Goal: Navigation & Orientation: Understand site structure

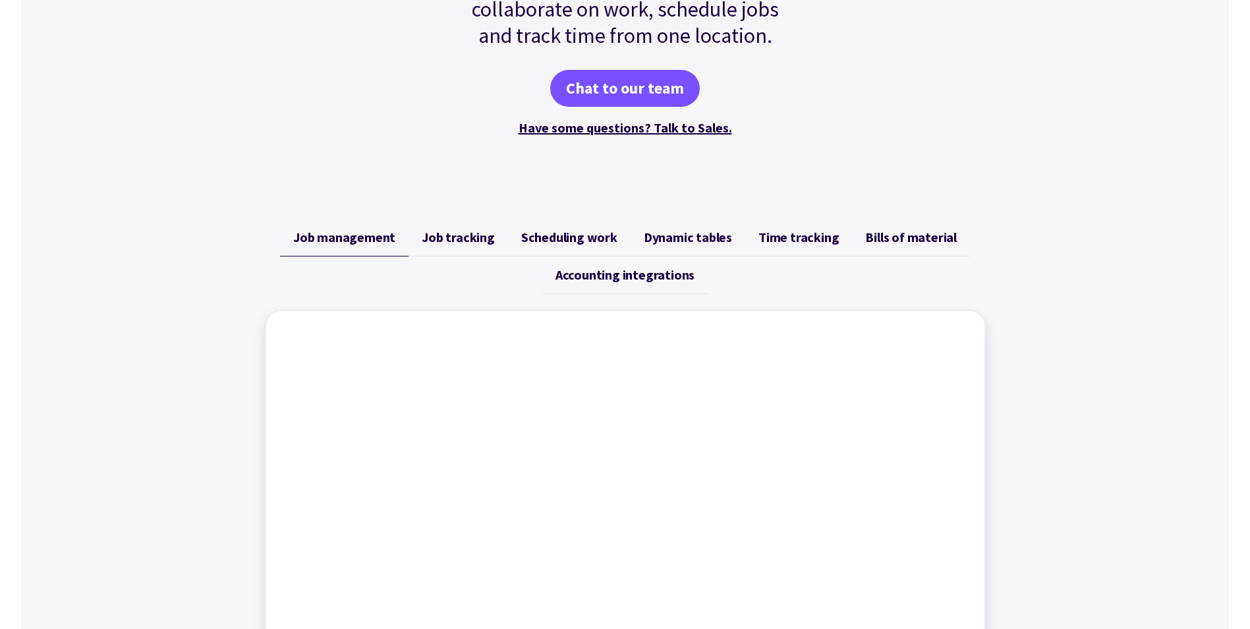
scroll to position [330, 0]
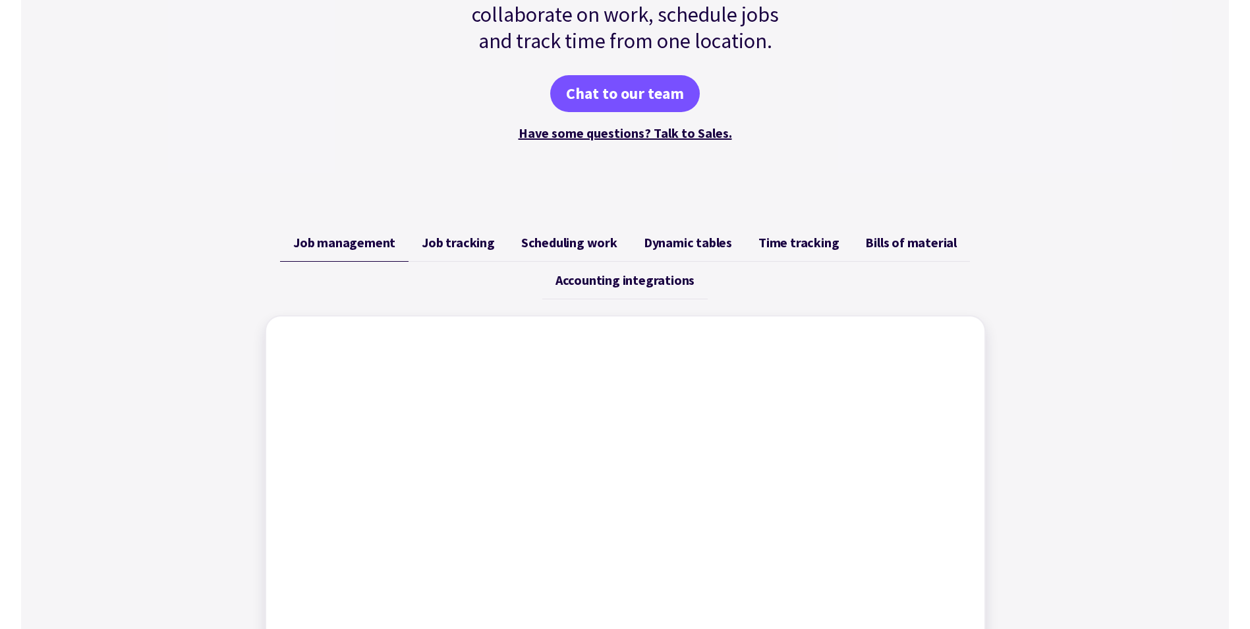
click at [459, 250] on span "Job tracking" at bounding box center [458, 243] width 73 height 16
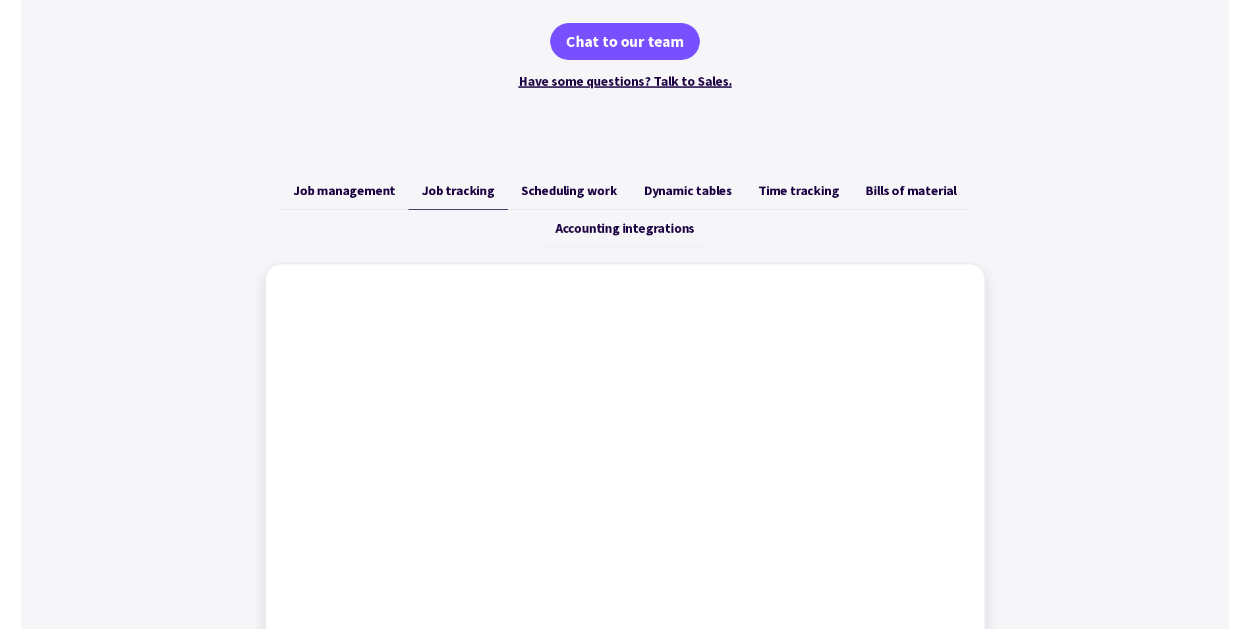
scroll to position [527, 0]
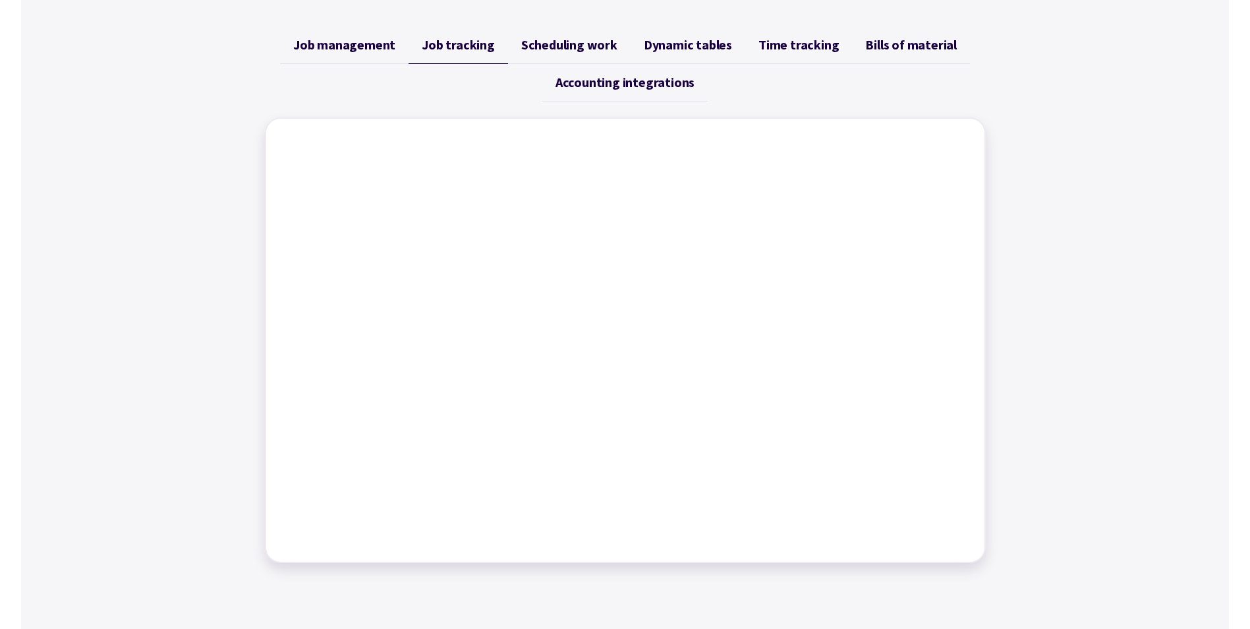
click at [567, 47] on span "Scheduling work" at bounding box center [569, 45] width 96 height 16
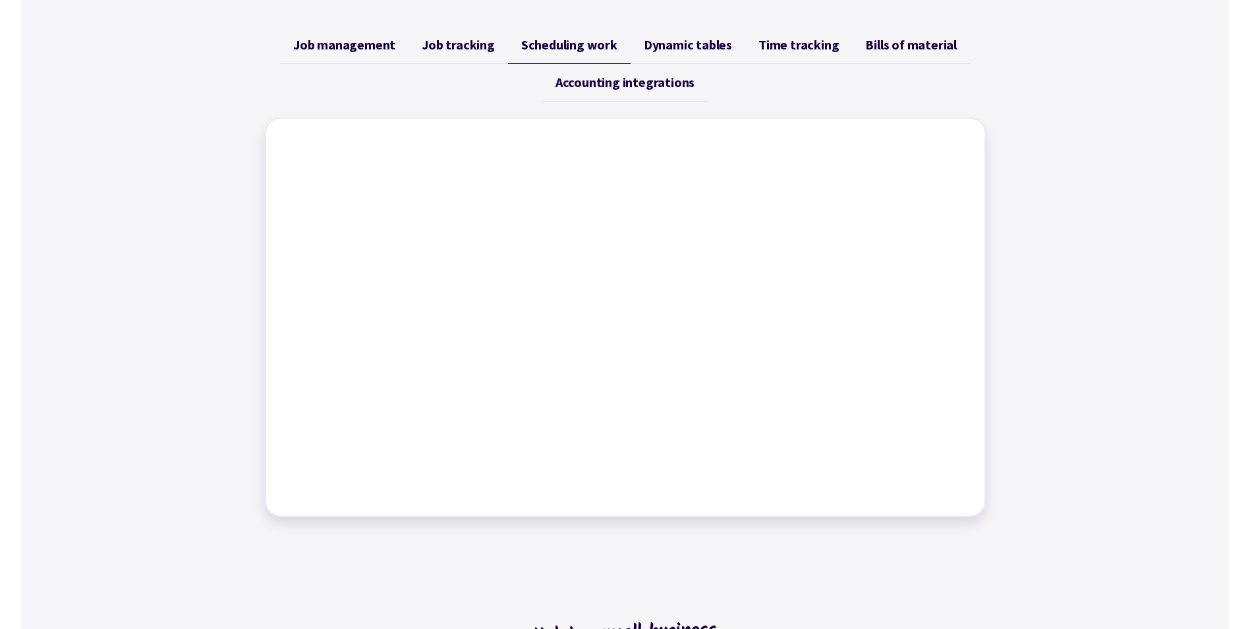
click at [679, 43] on span "Dynamic tables" at bounding box center [688, 45] width 88 height 16
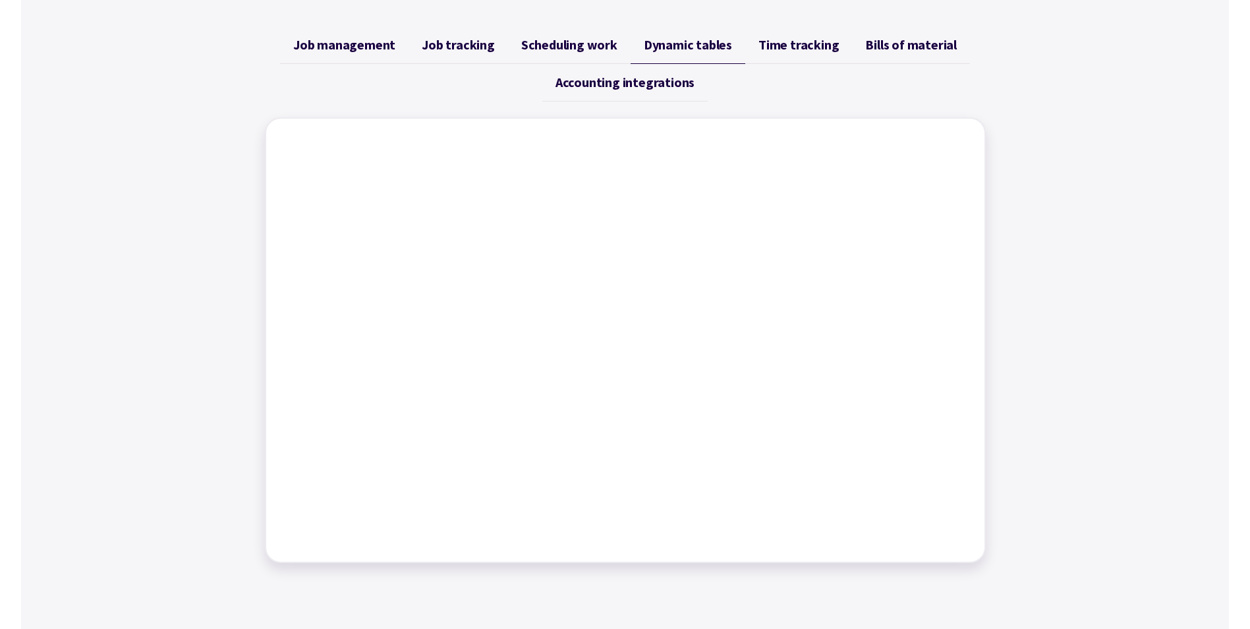
click at [787, 42] on span "Time tracking" at bounding box center [799, 45] width 80 height 16
click at [940, 41] on span "Bills of material" at bounding box center [911, 45] width 92 height 16
click at [682, 86] on span "Accounting integrations" at bounding box center [625, 82] width 139 height 16
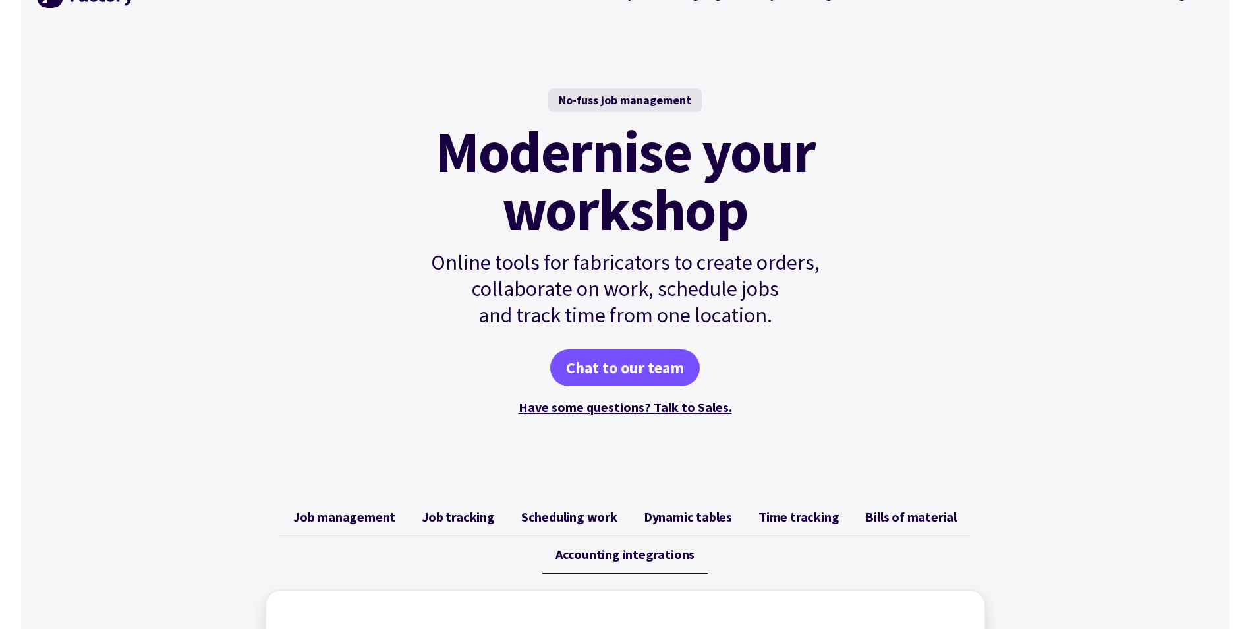
scroll to position [0, 0]
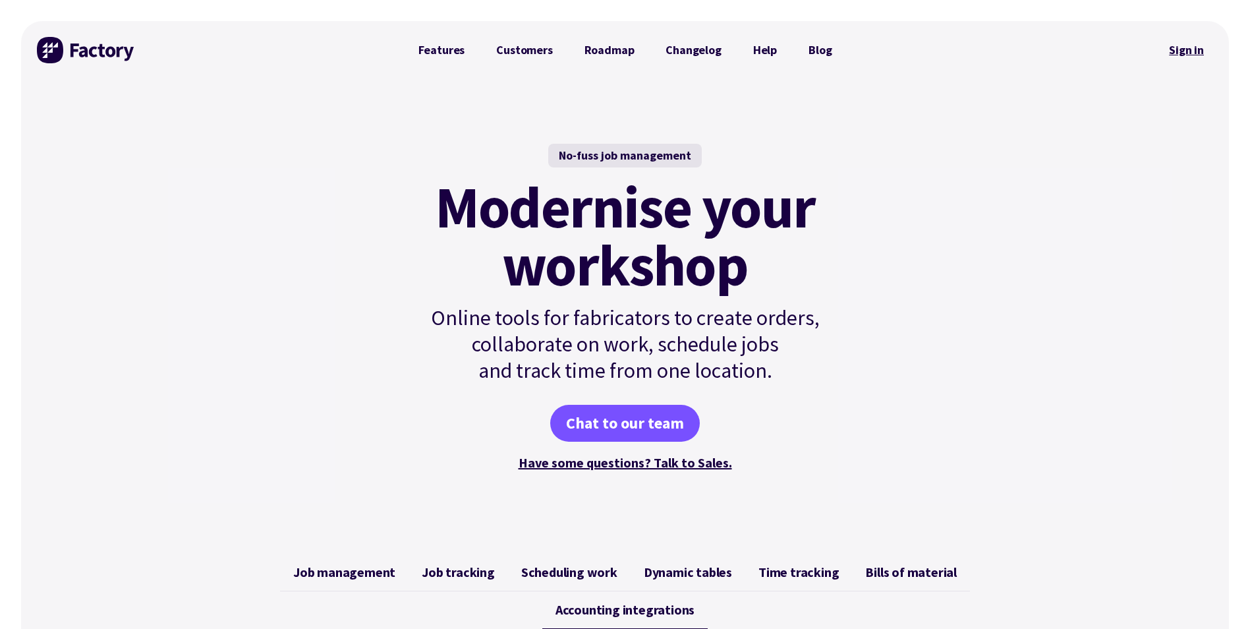
click at [1180, 55] on link "Sign in" at bounding box center [1186, 50] width 53 height 30
click at [512, 60] on link "Customers" at bounding box center [524, 50] width 88 height 26
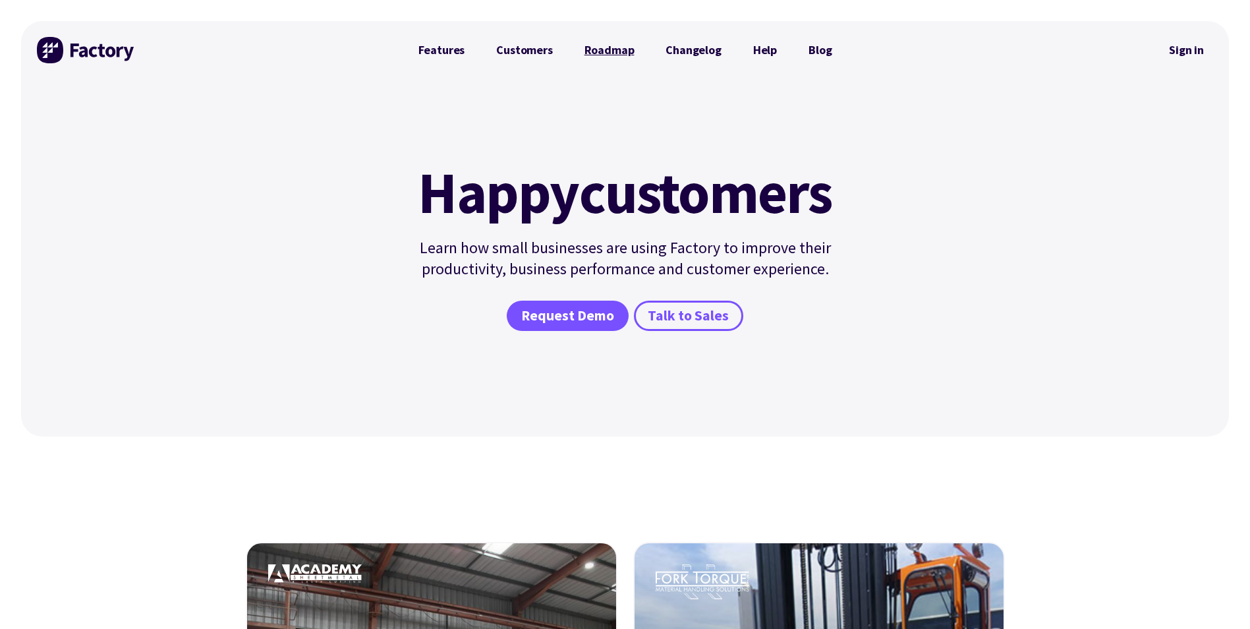
click at [608, 51] on link "Roadmap" at bounding box center [610, 50] width 82 height 26
click at [682, 51] on link "Changelog" at bounding box center [693, 50] width 87 height 26
click at [763, 42] on link "Help" at bounding box center [765, 50] width 55 height 26
click at [809, 52] on link "Blog" at bounding box center [820, 50] width 55 height 26
